Goal: Task Accomplishment & Management: Complete application form

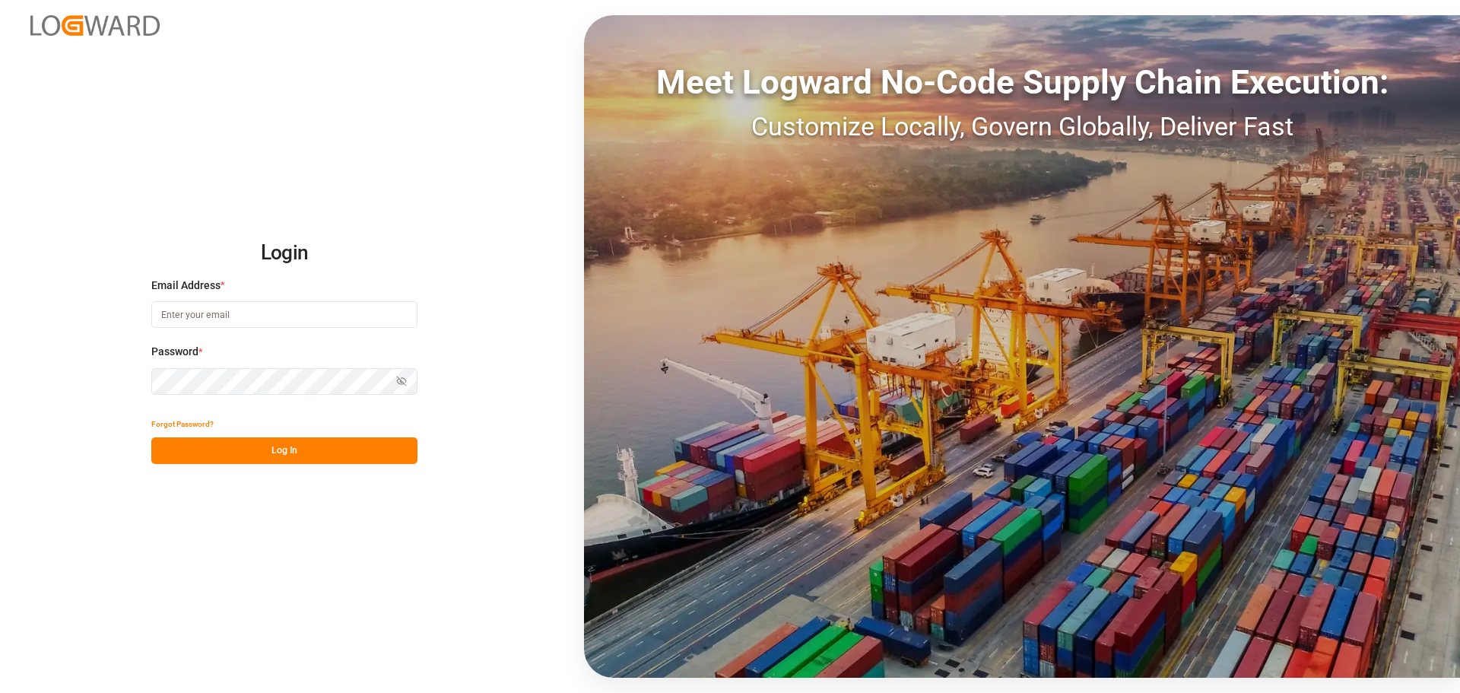
click at [235, 308] on input at bounding box center [284, 314] width 266 height 27
type input "[PERSON_NAME][EMAIL_ADDRESS][DOMAIN_NAME]"
click at [275, 447] on button "Log In" at bounding box center [284, 450] width 266 height 27
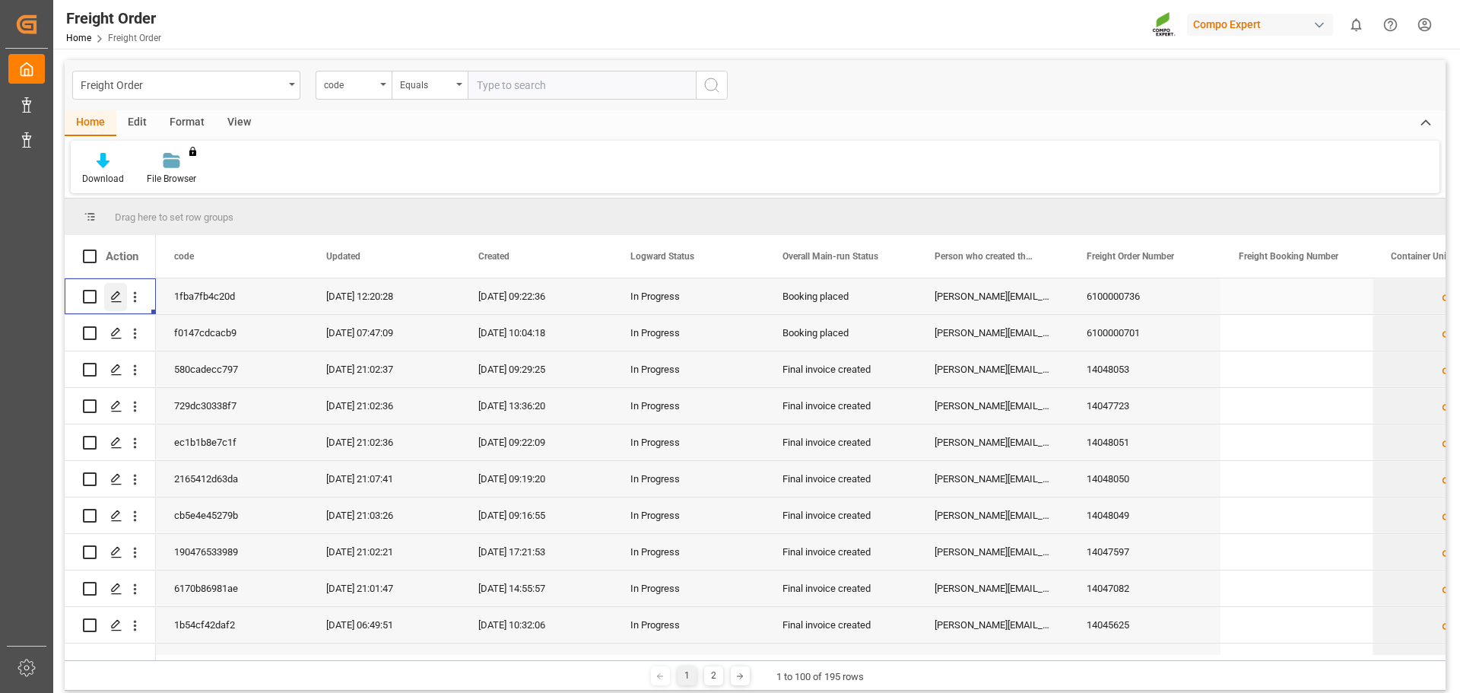
click at [114, 298] on icon "Press SPACE to select this row." at bounding box center [116, 297] width 12 height 12
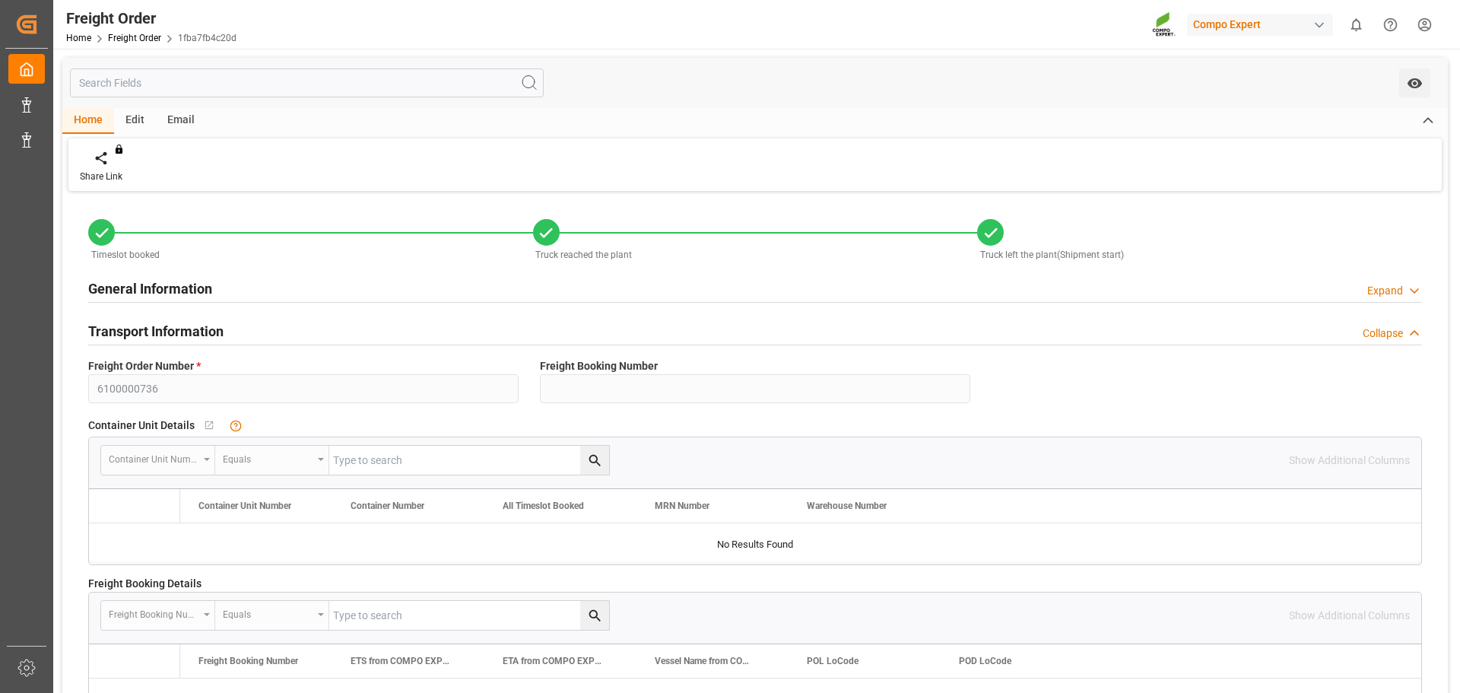
type input "0"
type input "26118.87"
type input "0"
type input "26118.87"
type input "[DATE] 01:00"
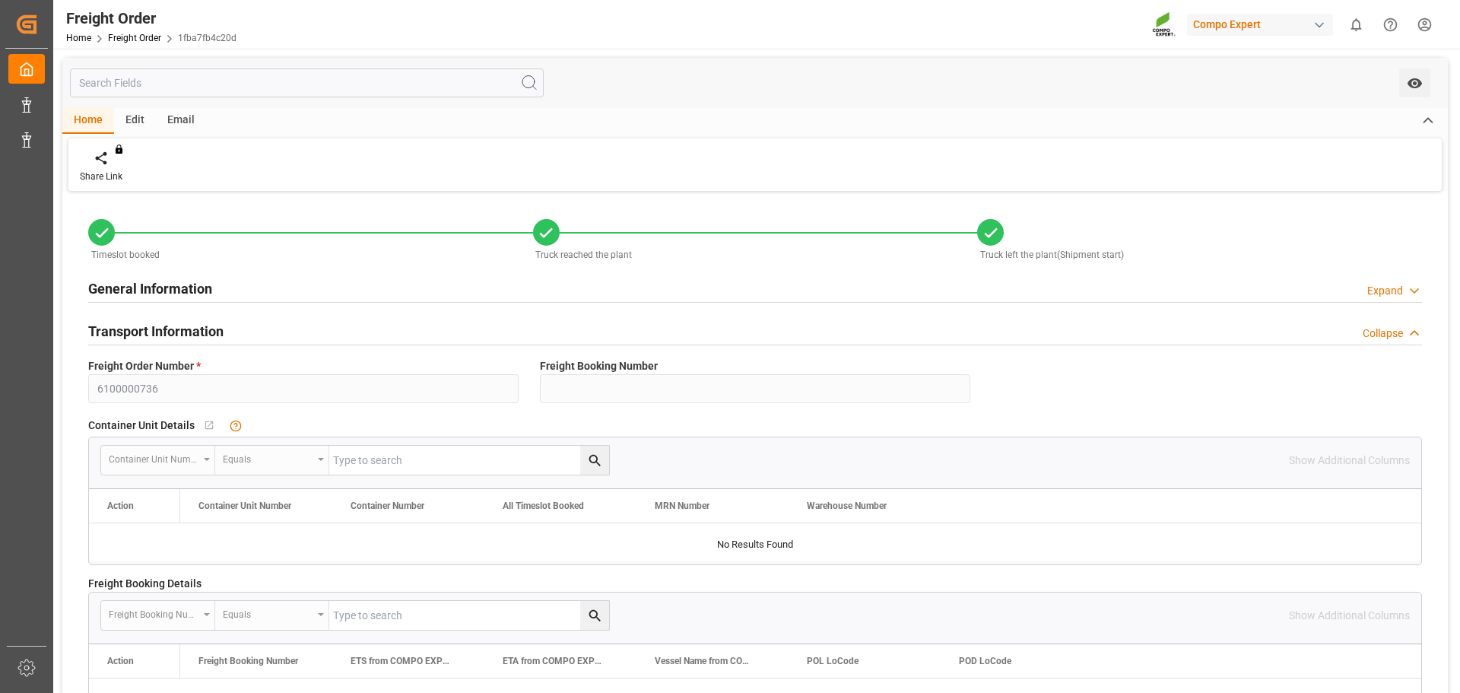
type input "[DATE] 13:16"
type input "[DATE] 13:18"
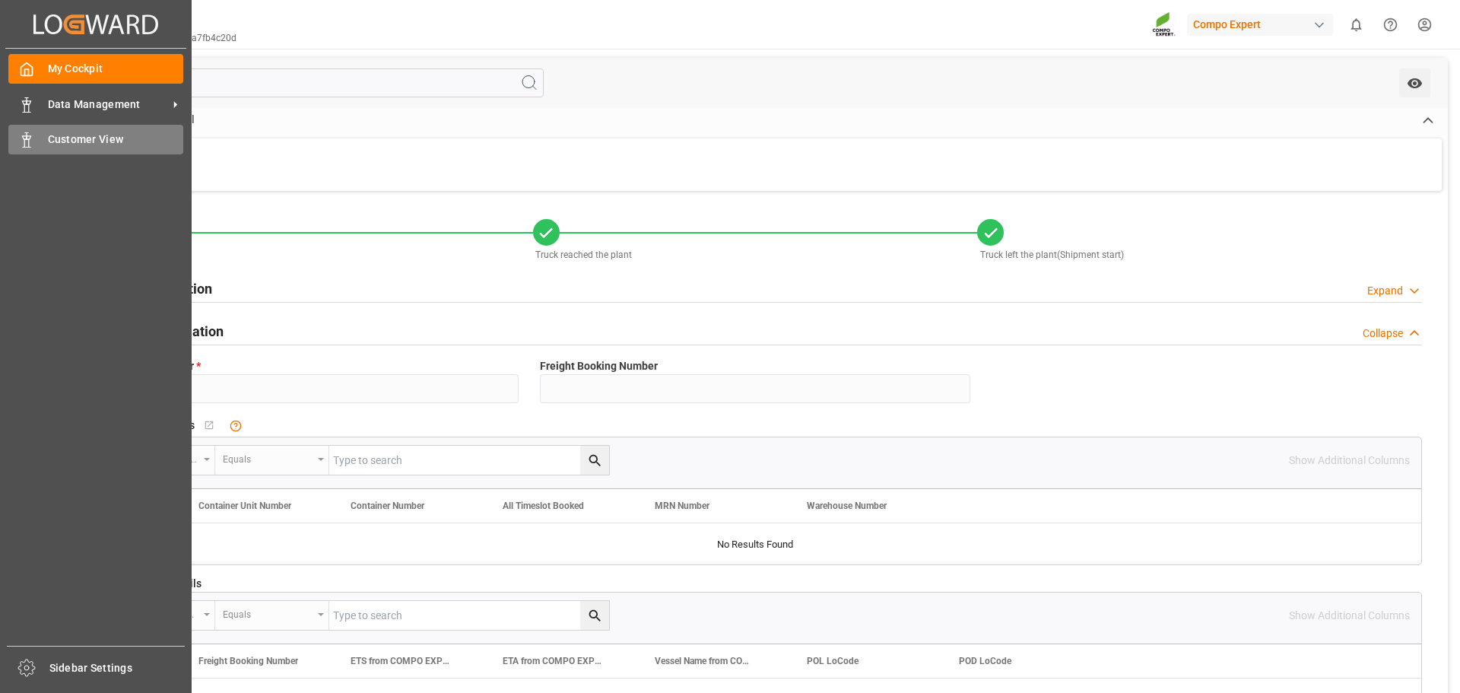
click at [49, 131] on div "Customer View Customer View" at bounding box center [95, 140] width 175 height 30
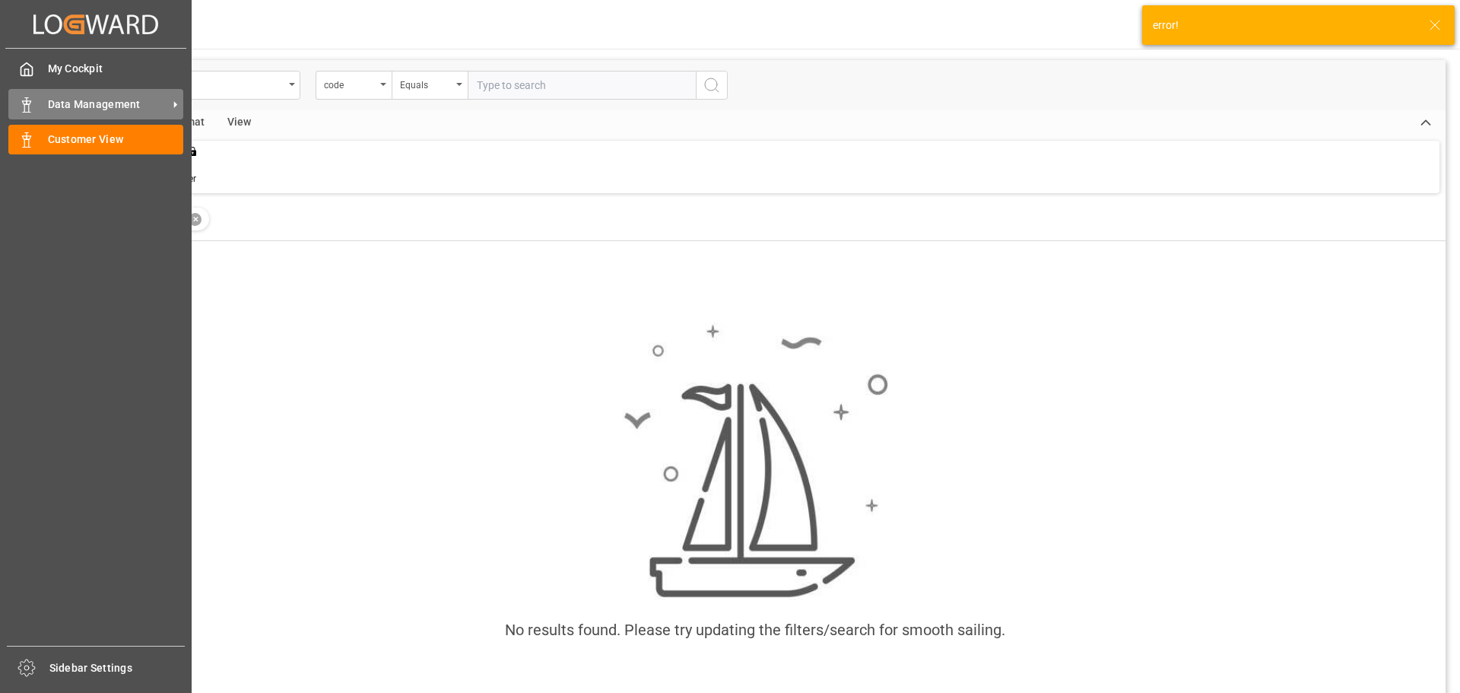
click at [30, 103] on icon at bounding box center [26, 104] width 15 height 15
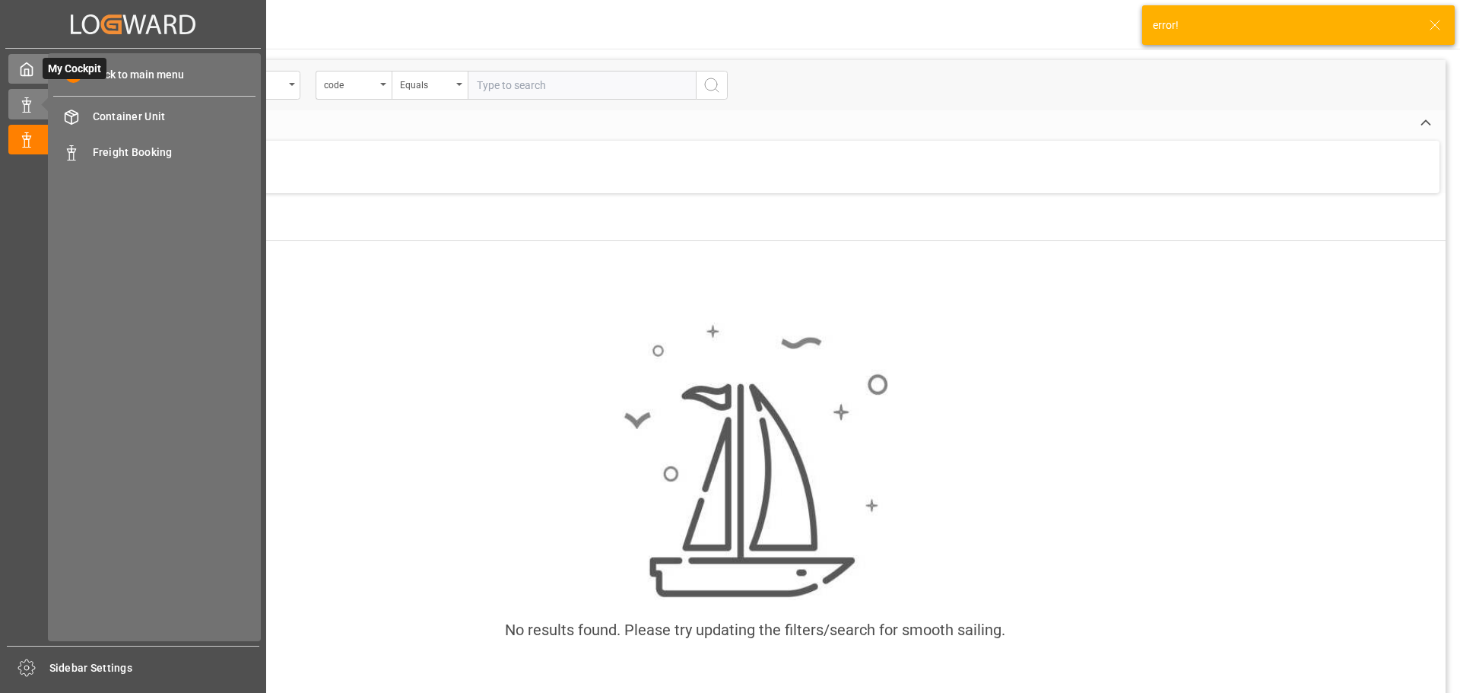
click at [27, 65] on icon at bounding box center [26, 69] width 15 height 15
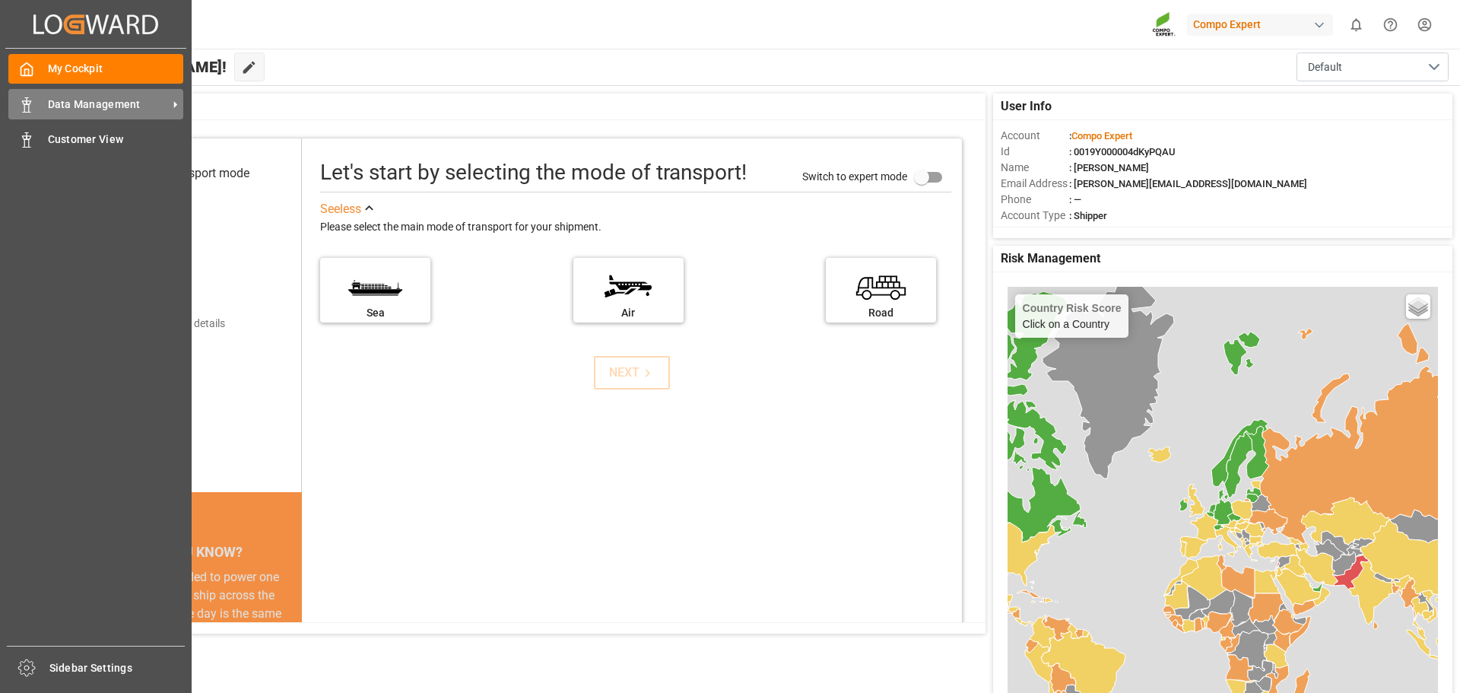
click at [26, 99] on icon at bounding box center [26, 104] width 15 height 15
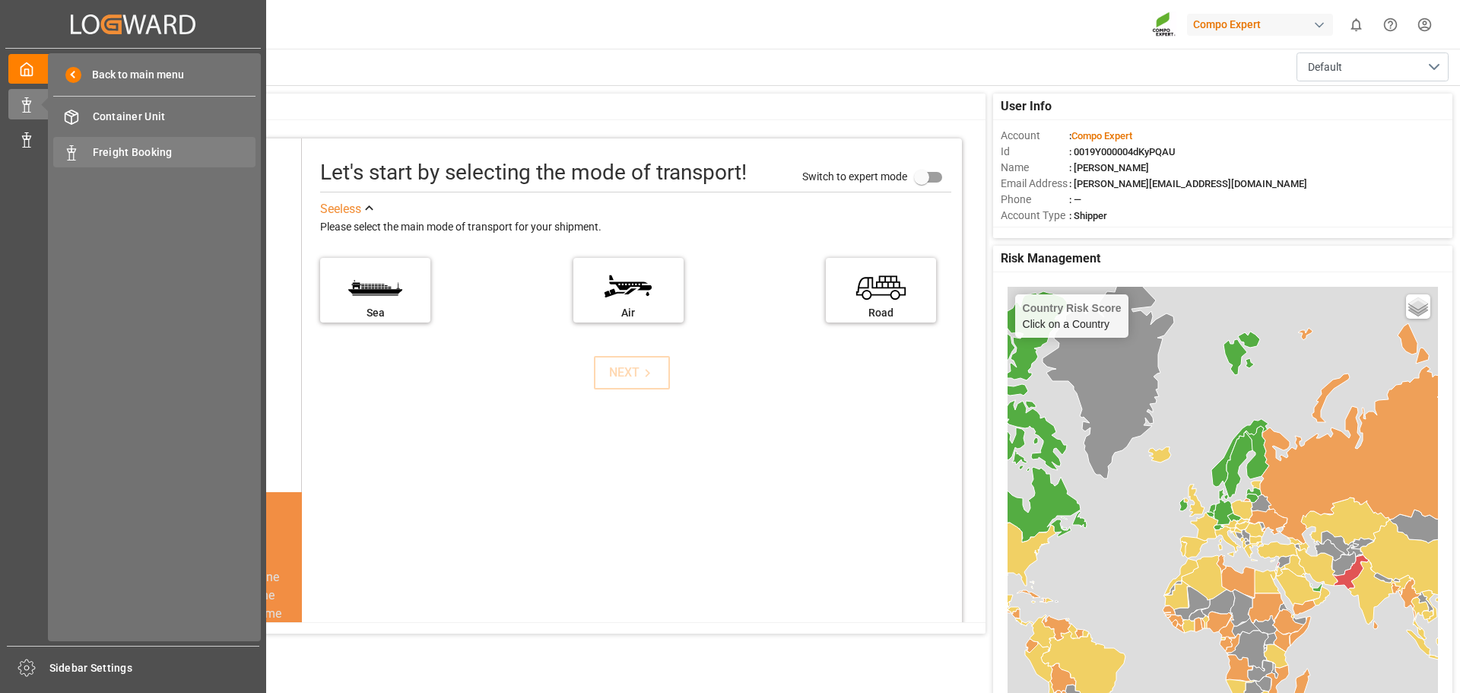
click at [103, 157] on span "Freight Booking" at bounding box center [175, 153] width 164 height 16
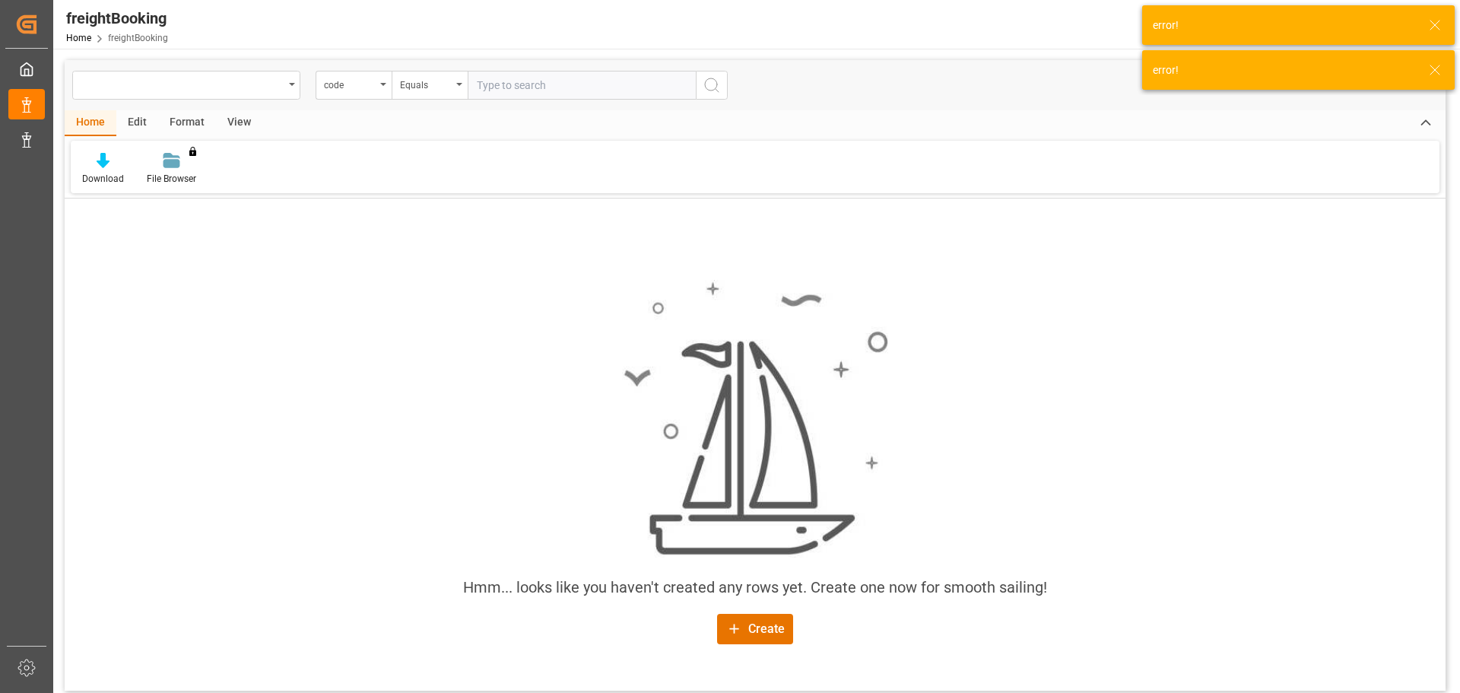
click at [244, 118] on div "View" at bounding box center [239, 123] width 46 height 26
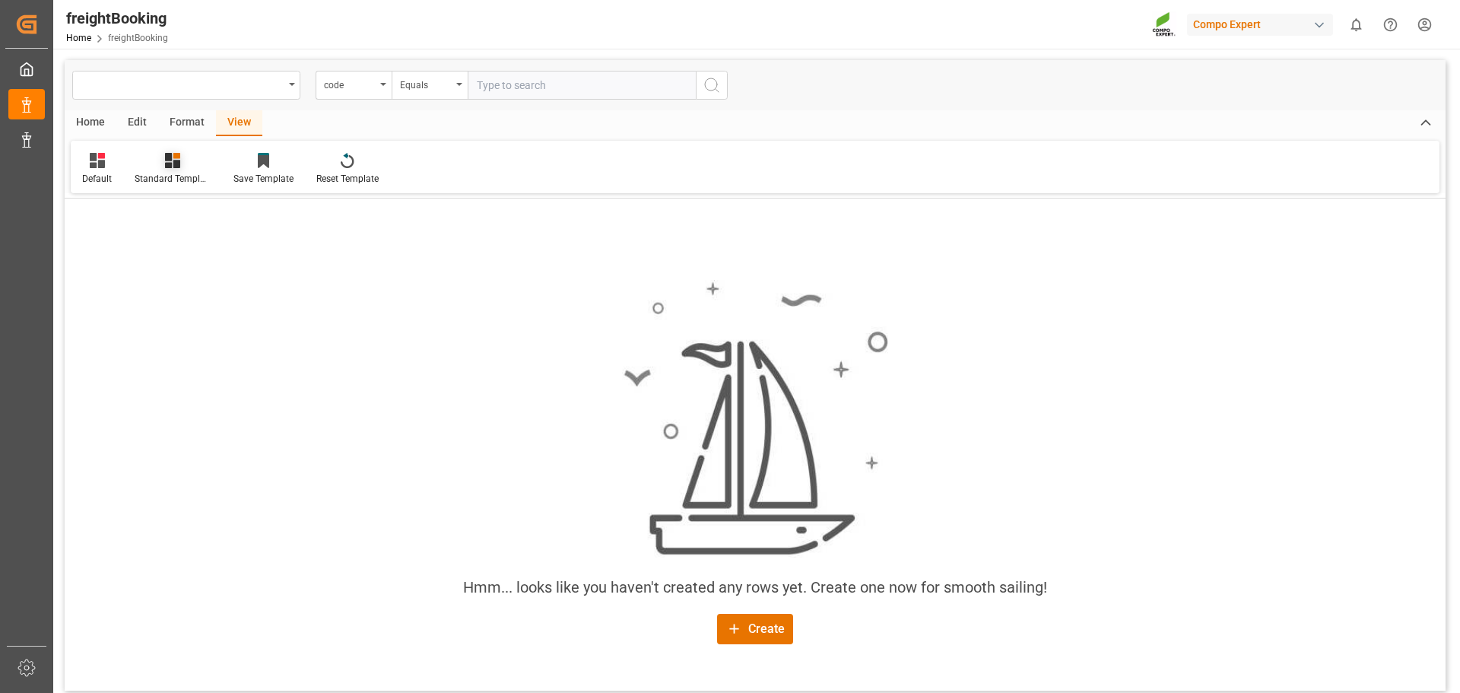
click at [151, 172] on div "Standard Templates" at bounding box center [173, 179] width 76 height 14
click at [170, 215] on div "Overview Countries" at bounding box center [213, 215] width 133 height 16
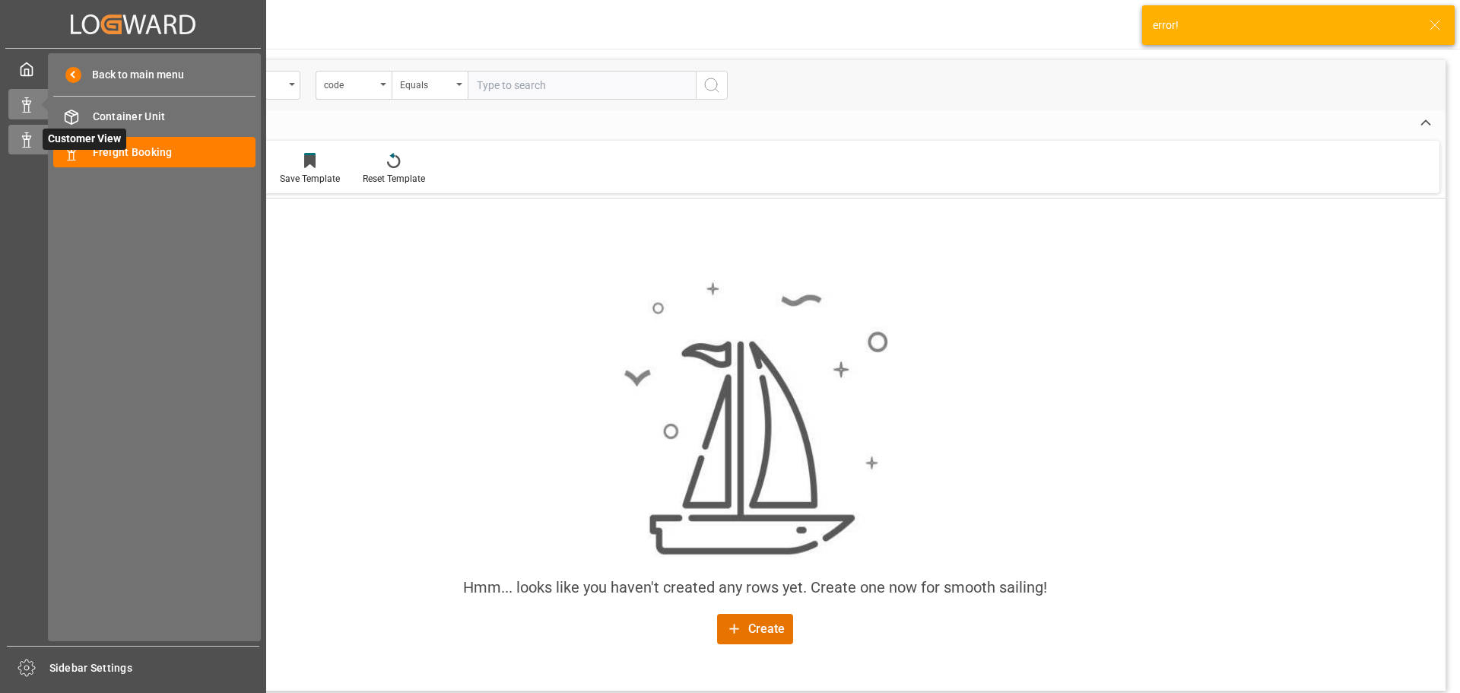
click at [26, 144] on icon at bounding box center [26, 139] width 15 height 15
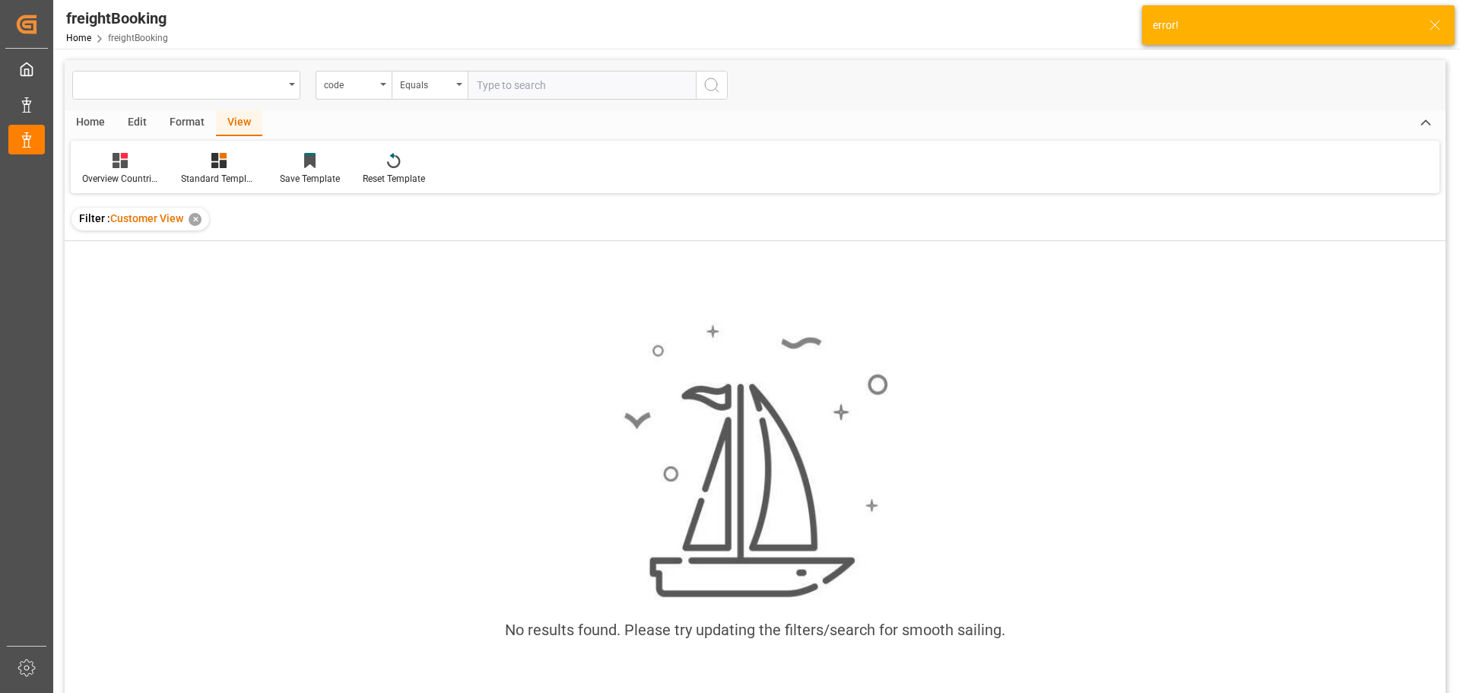
click at [121, 22] on div "freightBooking" at bounding box center [117, 18] width 102 height 23
click at [75, 43] on link "Home" at bounding box center [78, 38] width 25 height 11
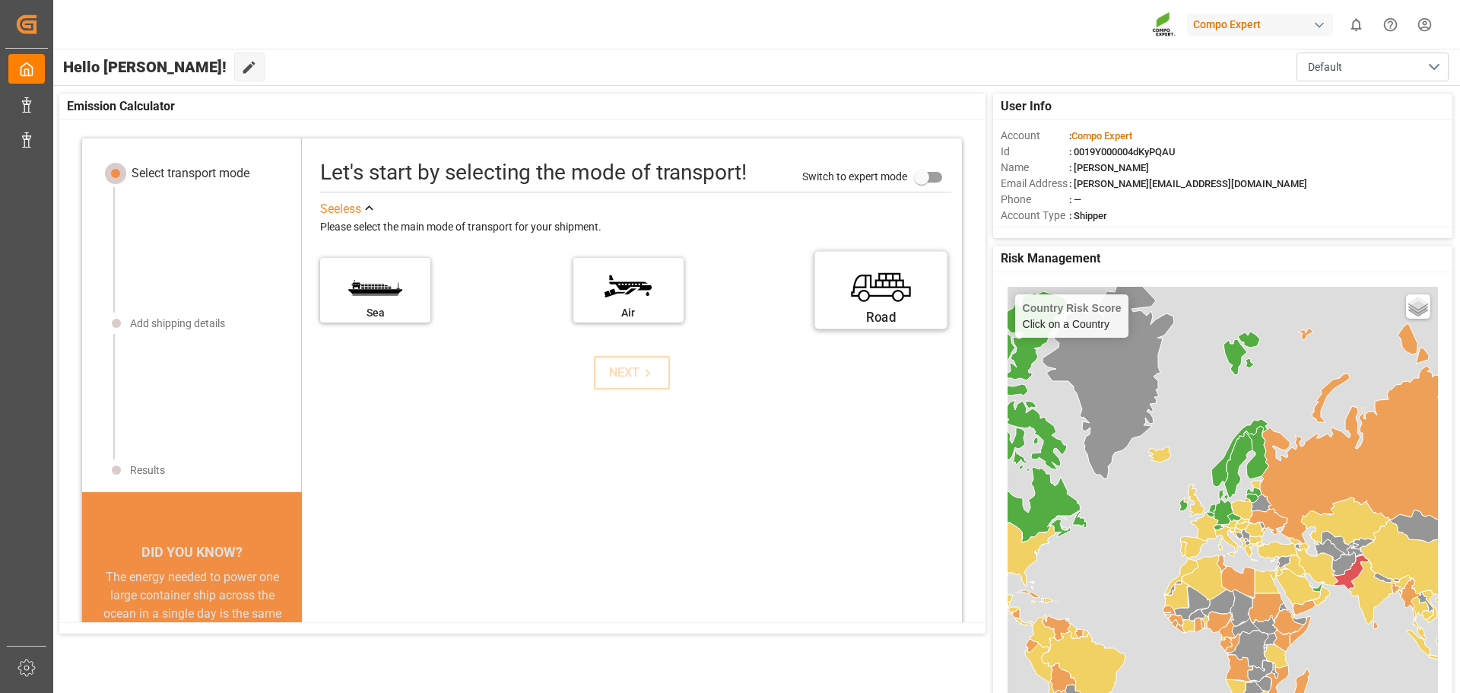
click at [876, 304] on label "Road" at bounding box center [882, 285] width 114 height 64
click at [0, 0] on input "Road" at bounding box center [0, 0] width 0 height 0
click at [624, 371] on div "NEXT" at bounding box center [632, 373] width 46 height 18
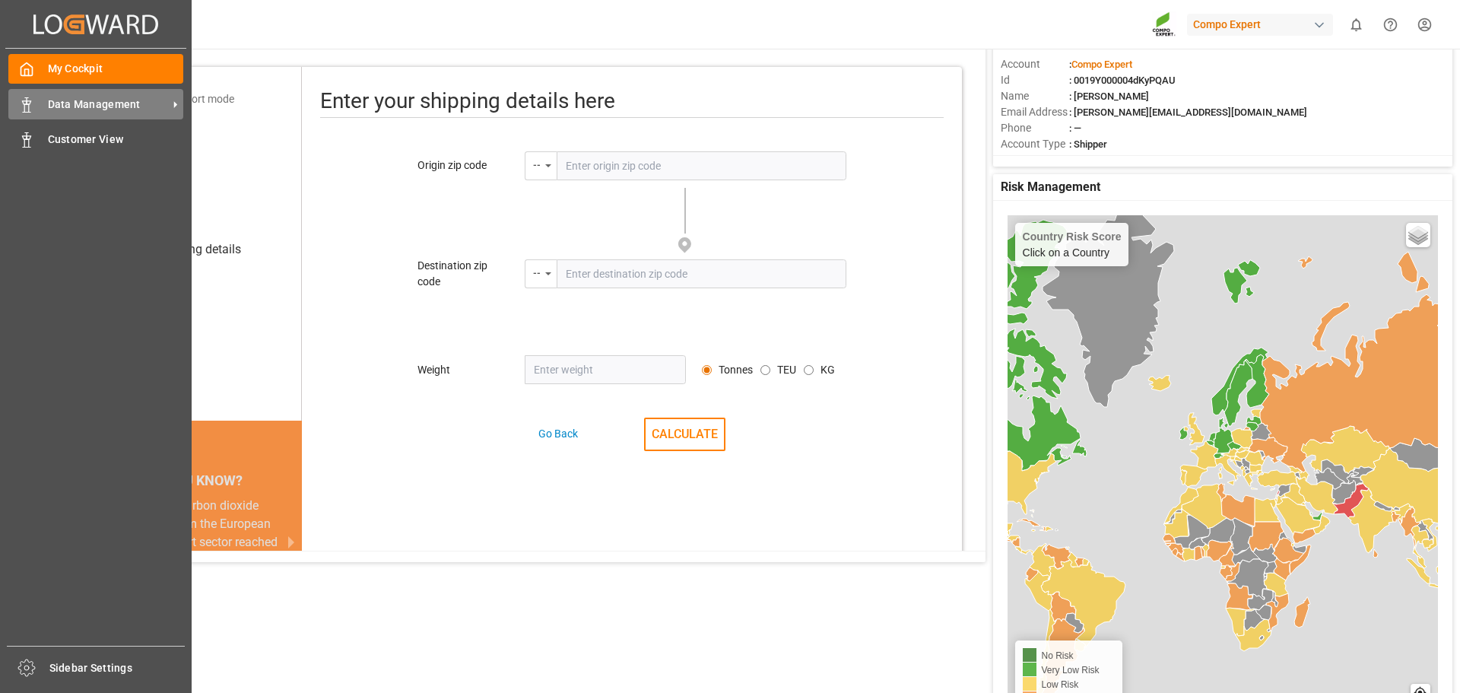
click at [53, 107] on span "Data Management" at bounding box center [108, 105] width 120 height 16
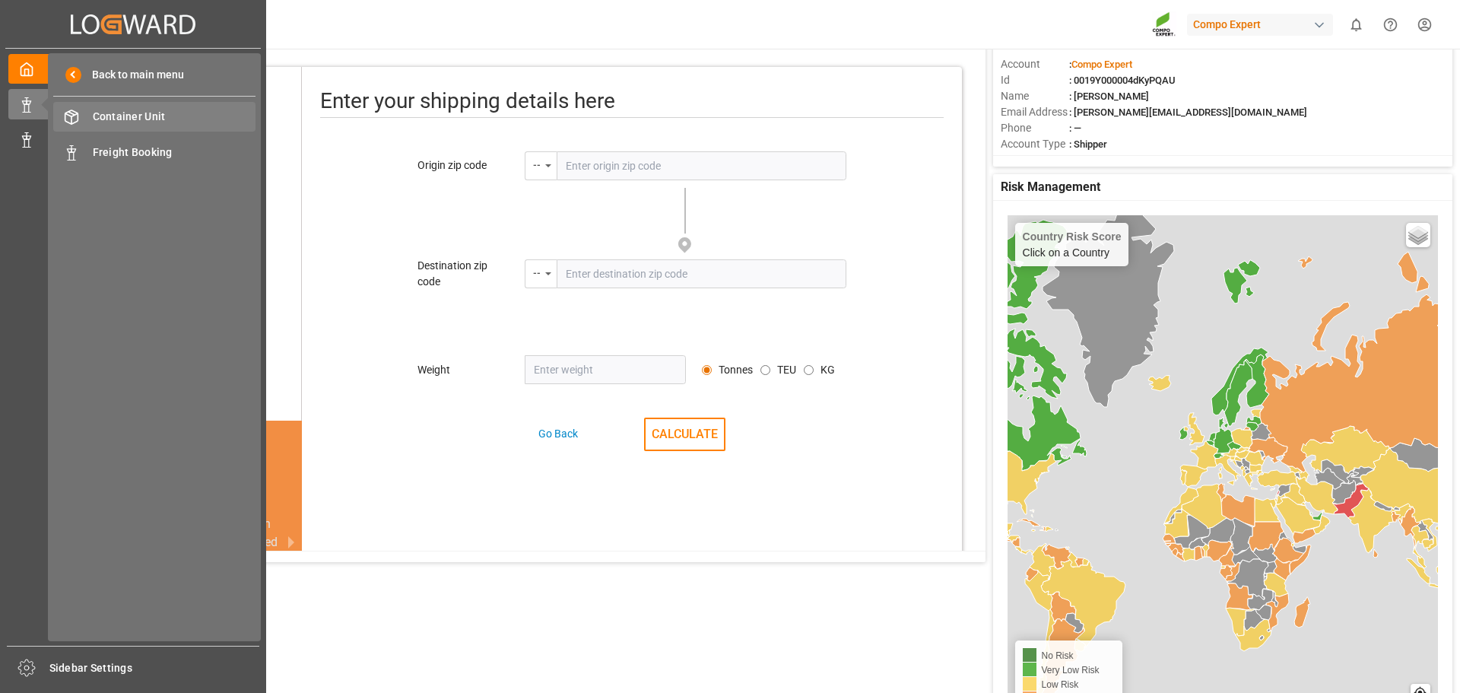
click at [132, 116] on span "Container Unit" at bounding box center [175, 117] width 164 height 16
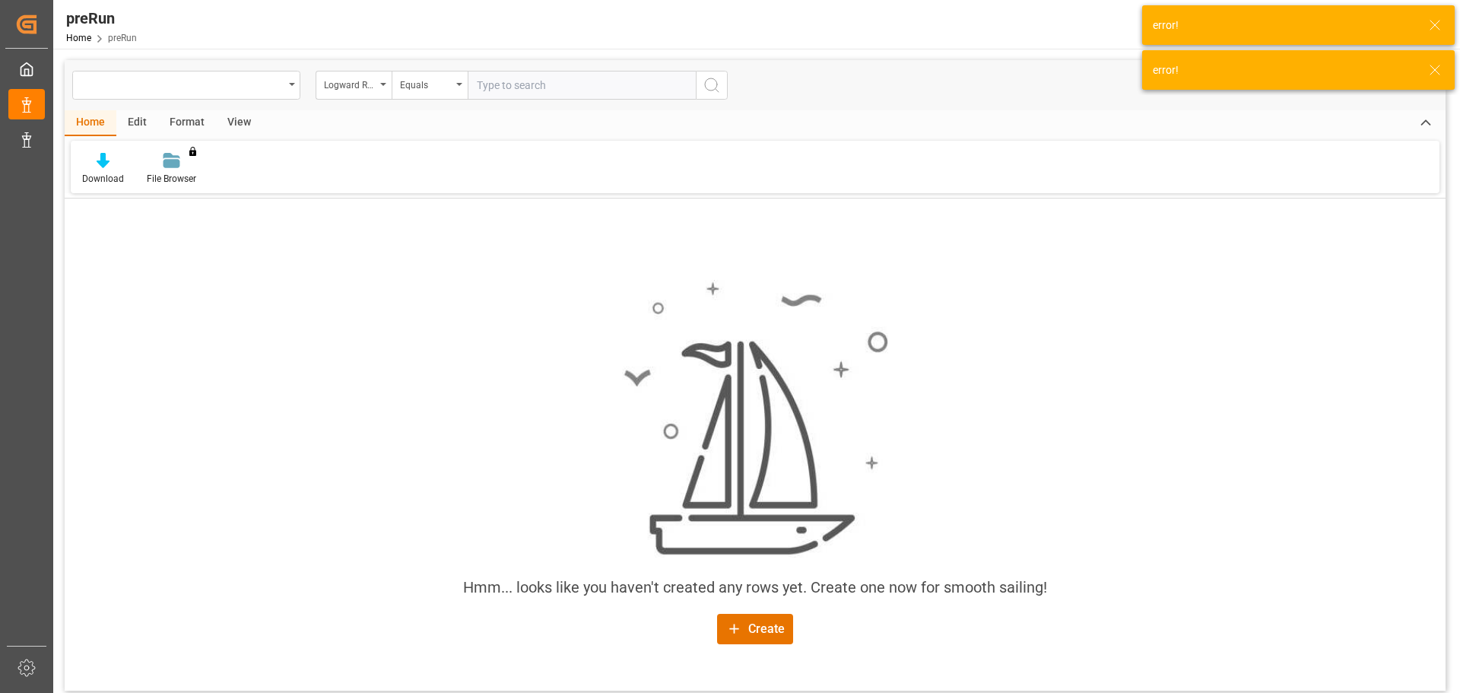
click at [230, 121] on div "View" at bounding box center [239, 123] width 46 height 26
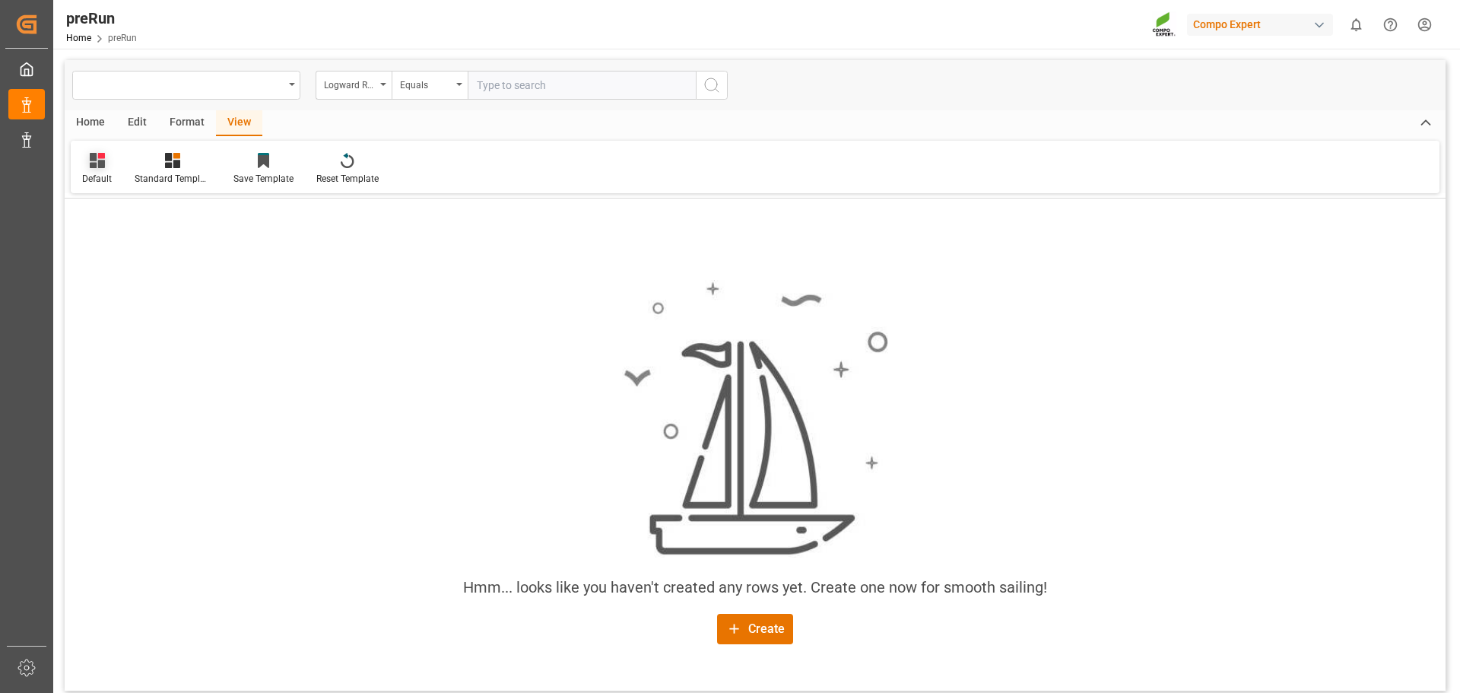
click at [101, 168] on icon at bounding box center [97, 160] width 15 height 15
click at [102, 218] on div "Default" at bounding box center [156, 215] width 133 height 16
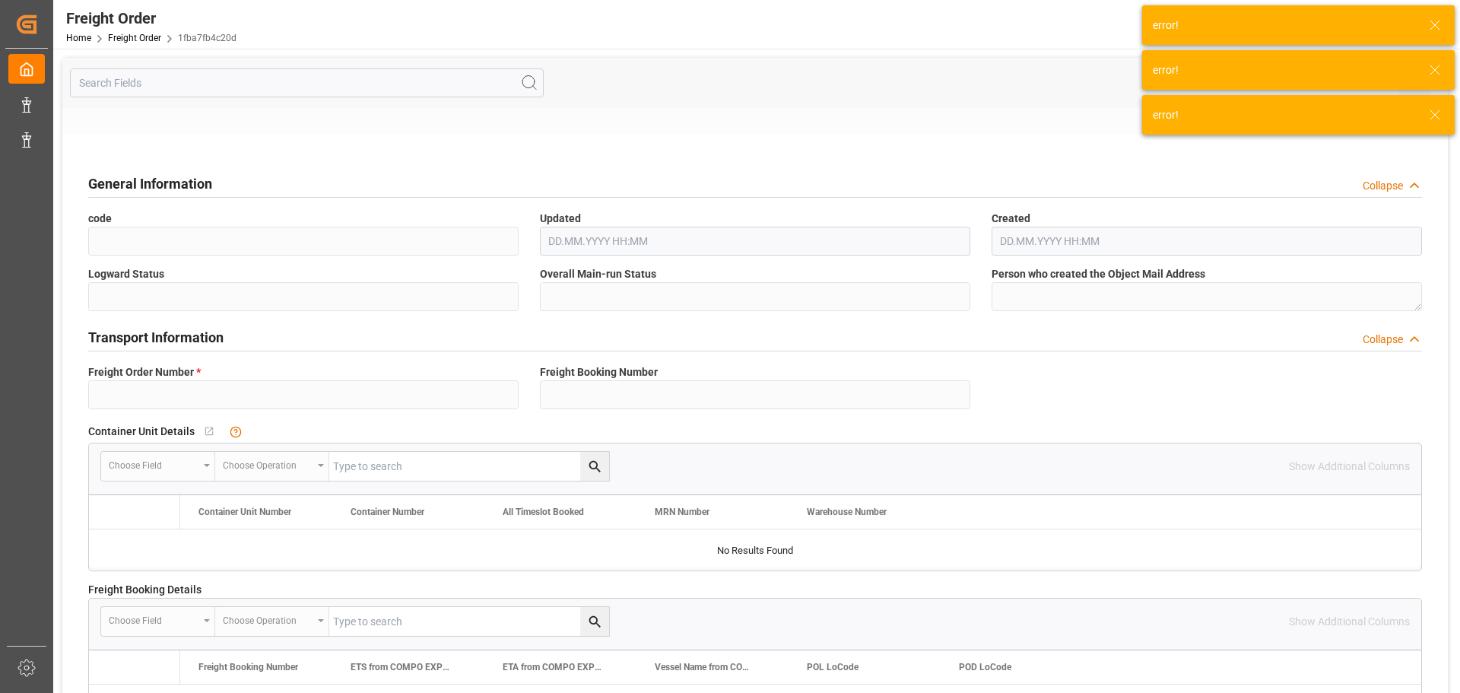
type input "6100000736"
type textarea "3200"
type textarea "37_2025;"
type input "2000000420;"
type textarea "4100001306;4100001307;"
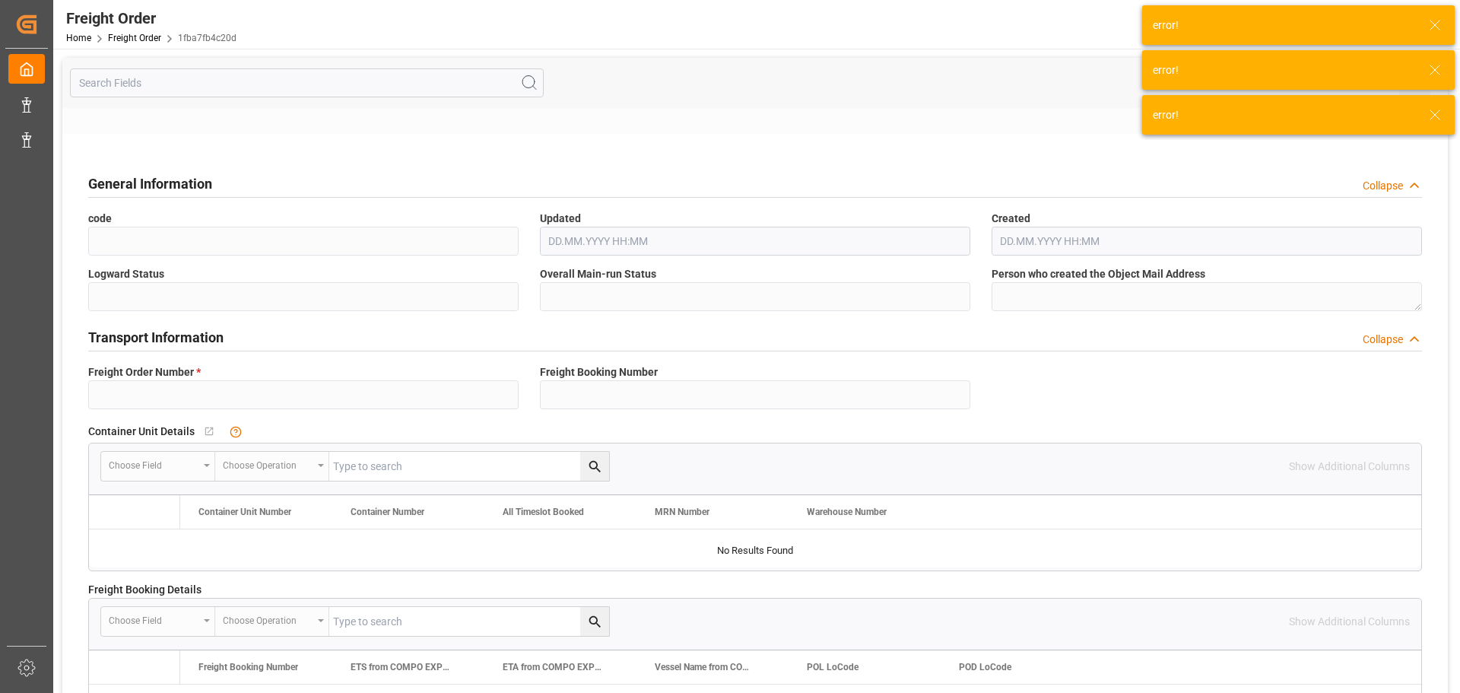
type textarea "Z100"
type textarea "de"
type textarea "CPT"
type textarea "SP_EWM"
type textarea "NTC N-MAX 24-5-5 25kg (x40) A,D,EN,PL;ESG 12 NPK [DATE] 25kg (x42) INT;"
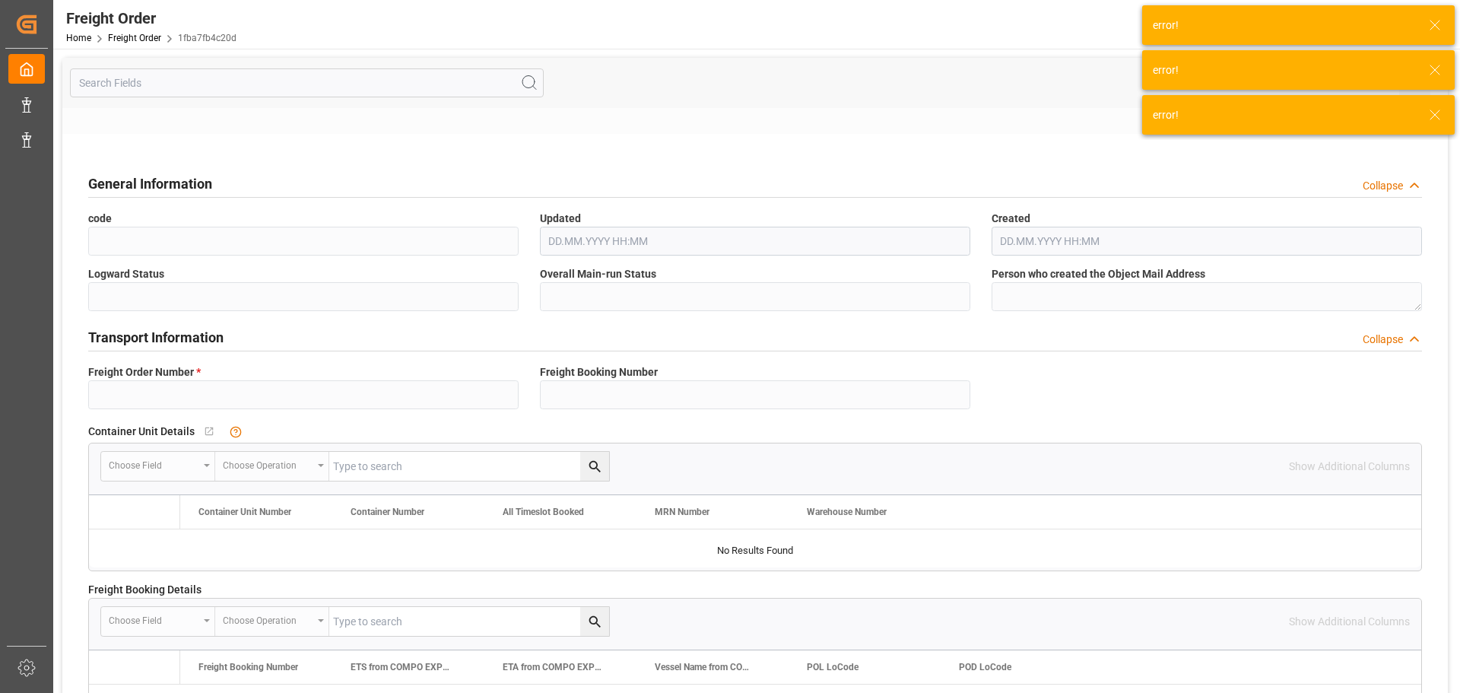
type textarea "4314702004;4413002899;"
type input "SP_EWM"
type input "Logistics Service Provider"
type input "Yes"
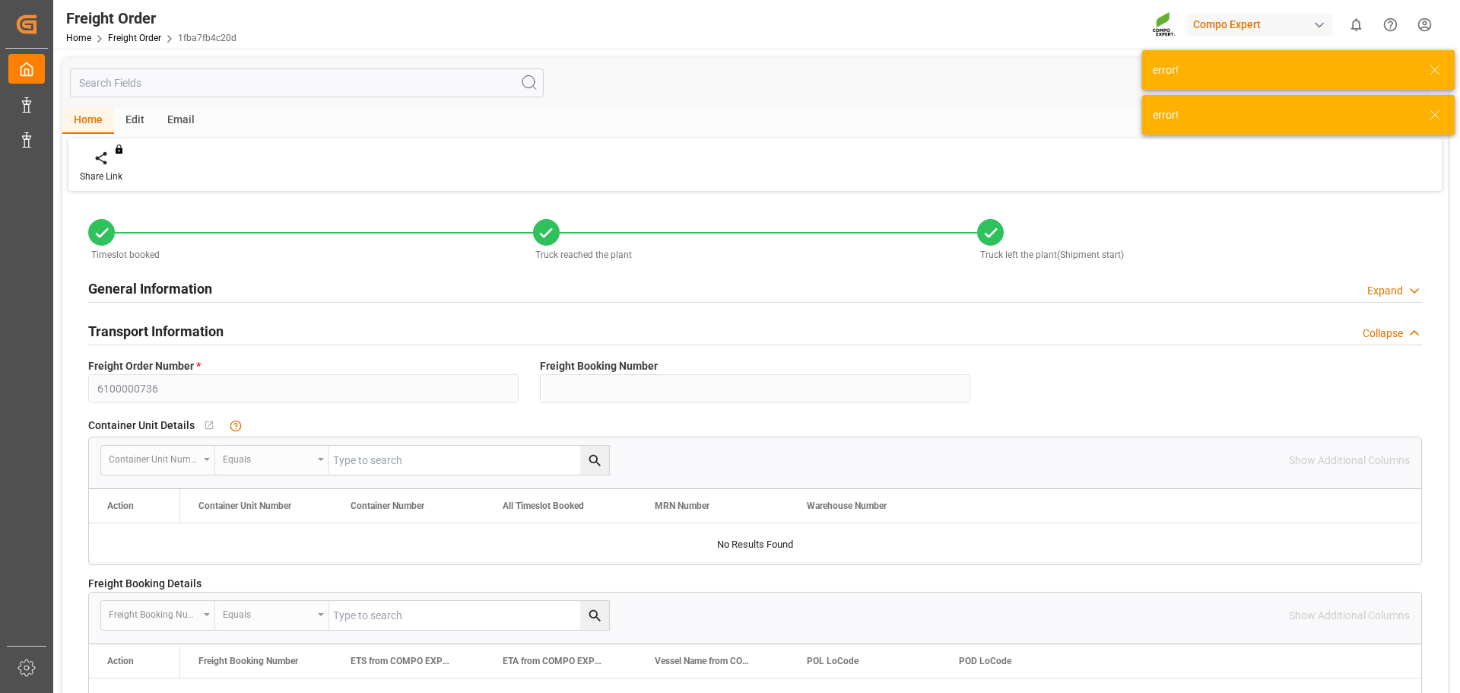
type input "0"
type input "26118.87"
type input "0"
type input "26118.87"
type input "[DATE] 01:00"
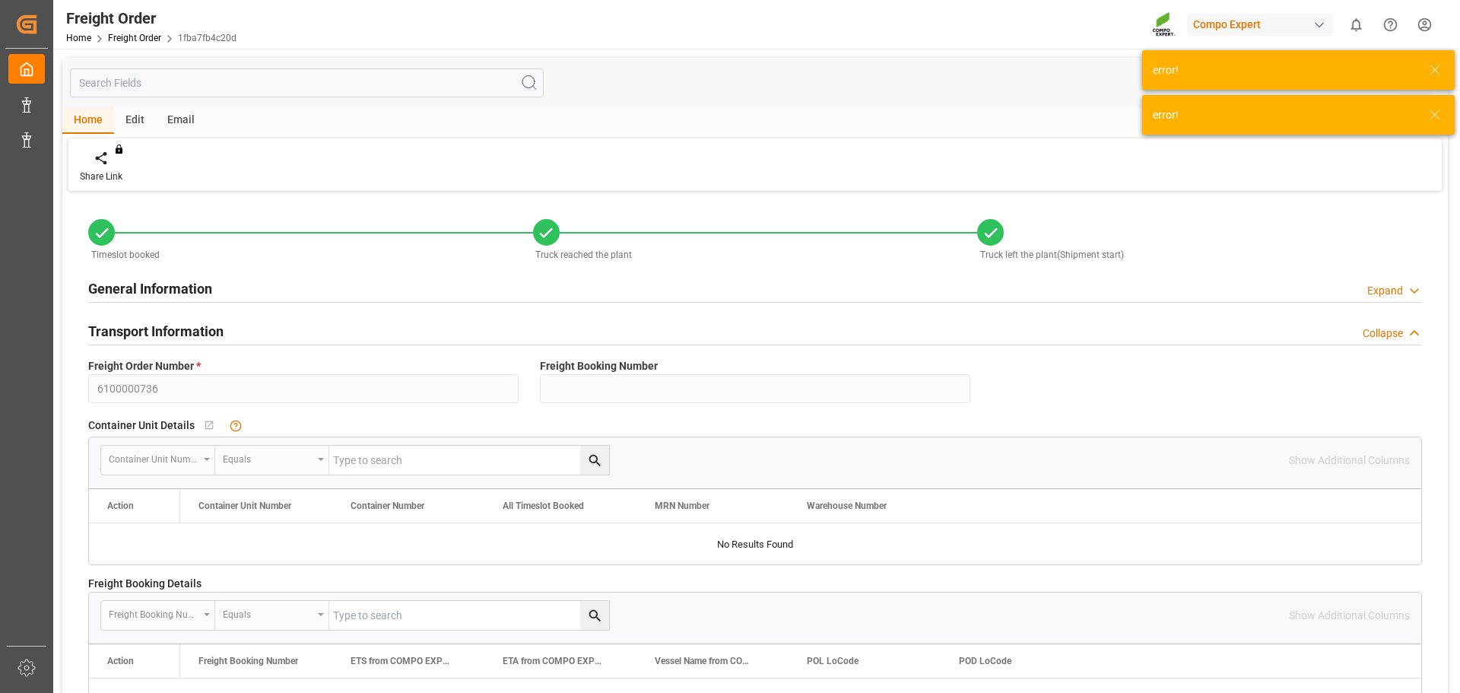
type input "[DATE] 13:16"
type input "[DATE] 13:18"
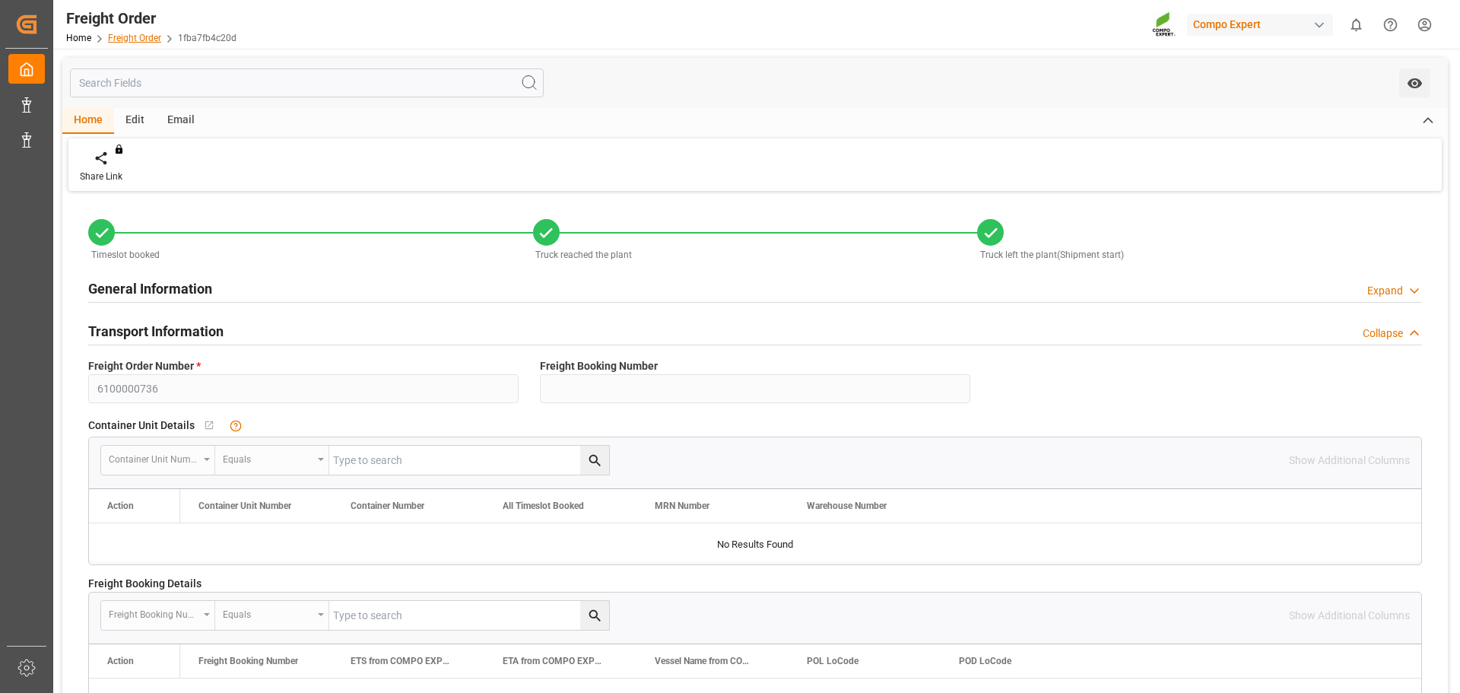
click at [141, 37] on link "Freight Order" at bounding box center [134, 38] width 53 height 11
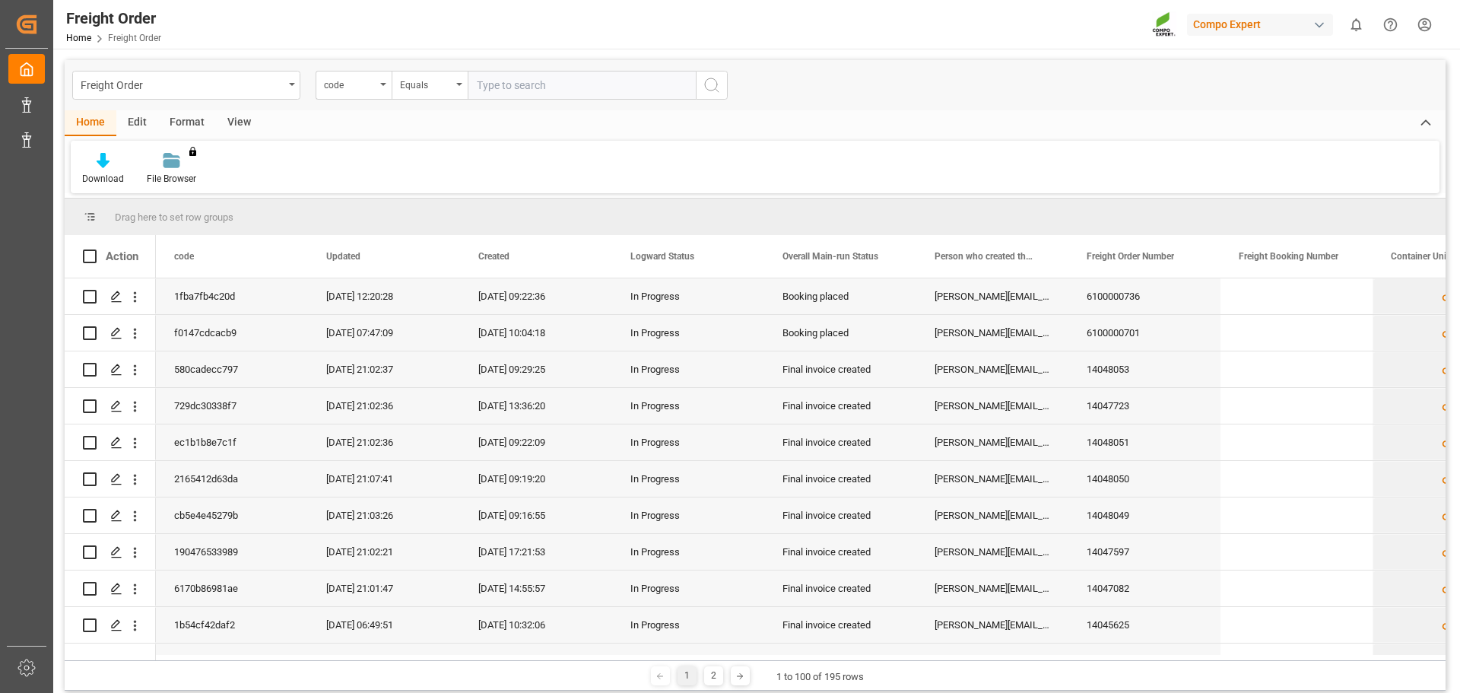
click at [238, 123] on div "View" at bounding box center [239, 123] width 46 height 26
click at [175, 164] on icon at bounding box center [172, 160] width 15 height 15
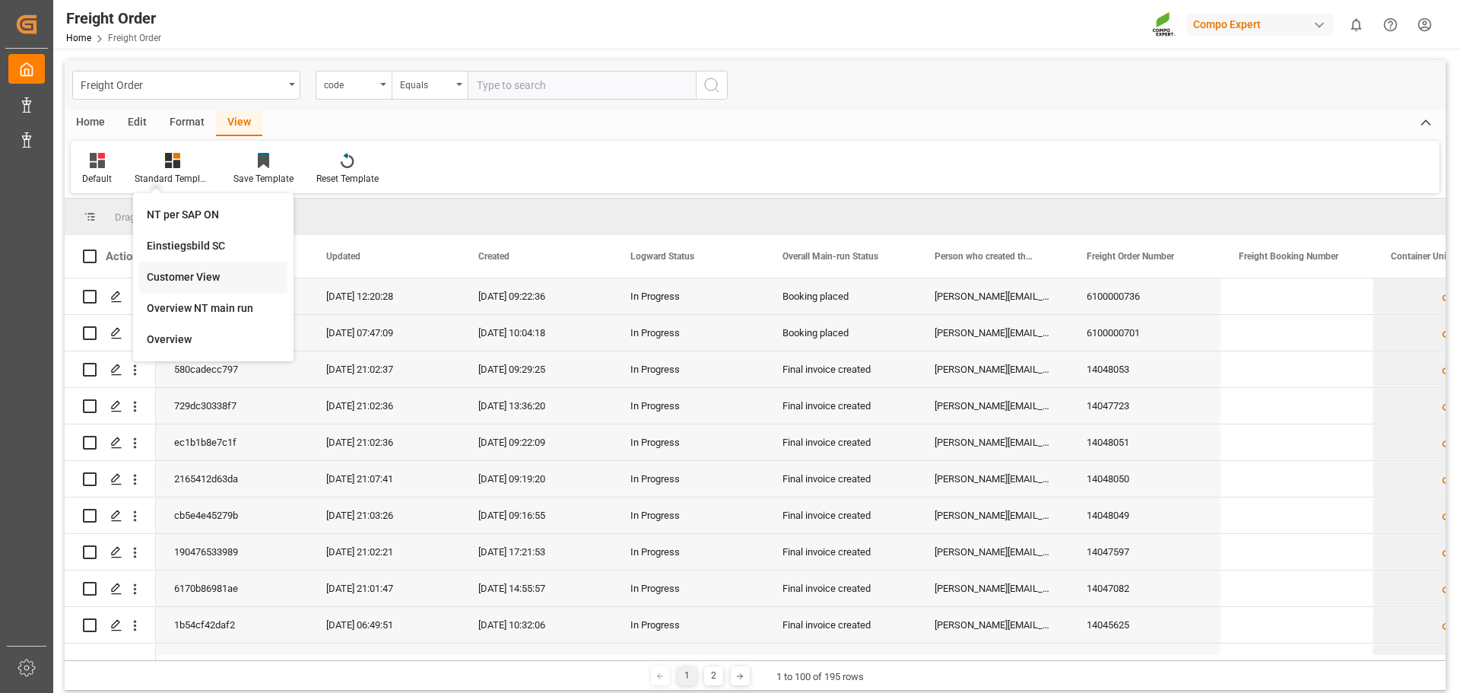
click at [191, 279] on div "Customer View" at bounding box center [213, 277] width 133 height 16
